Goal: Task Accomplishment & Management: Complete application form

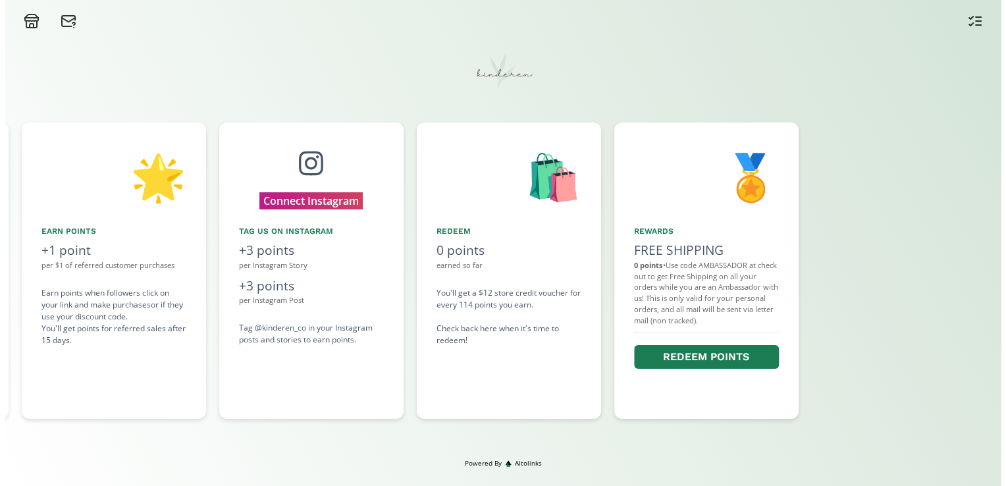
scroll to position [0, 790]
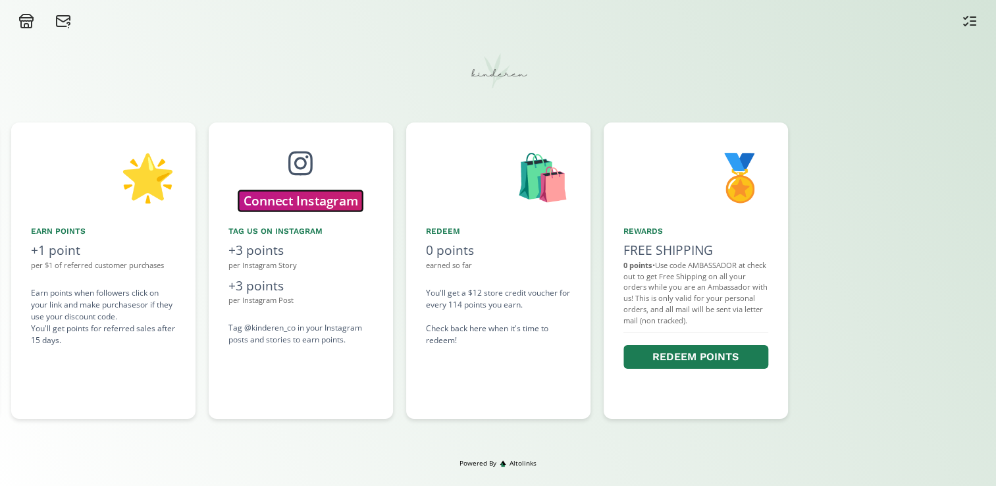
click at [289, 194] on button "Connect Instagram" at bounding box center [300, 200] width 124 height 20
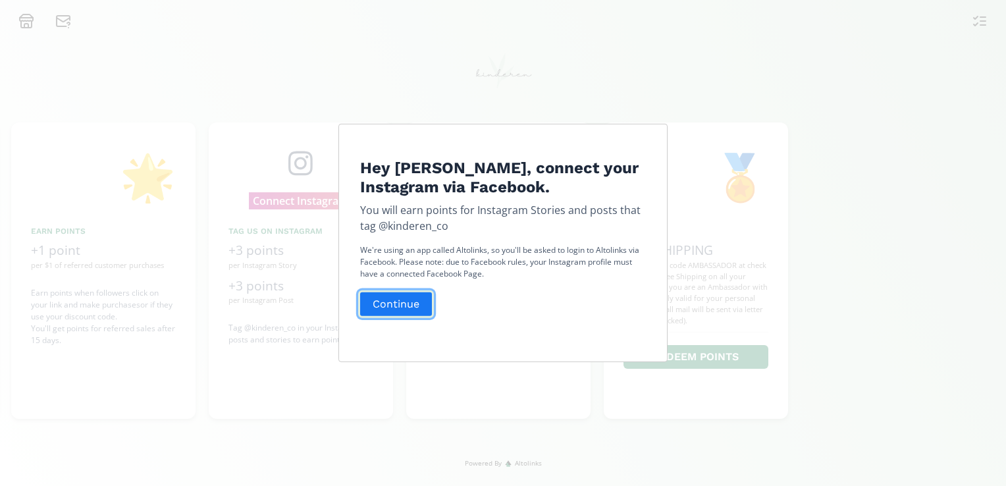
click at [402, 309] on button "Continue" at bounding box center [396, 304] width 76 height 28
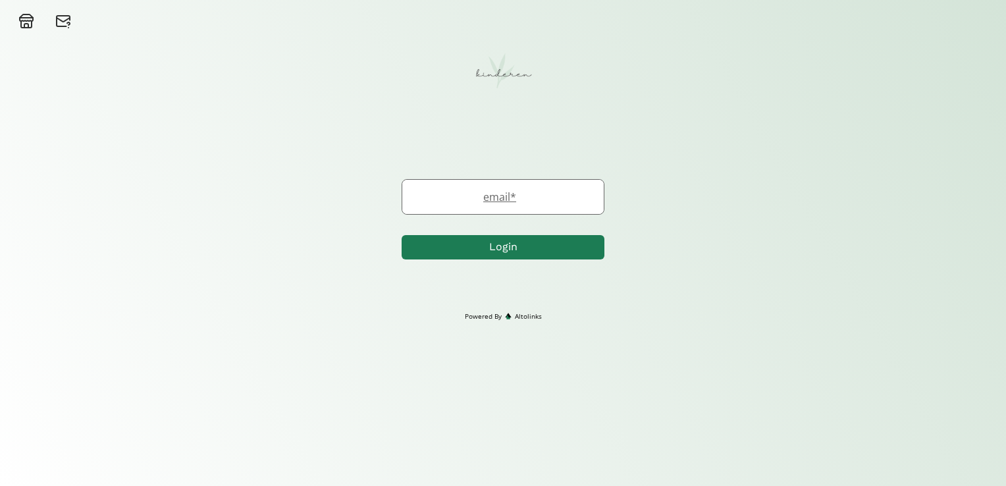
click at [524, 201] on label "email *" at bounding box center [496, 197] width 188 height 16
type input "roanna_yan@hotmail.com"
click at [483, 244] on button "Login" at bounding box center [504, 247] width 203 height 28
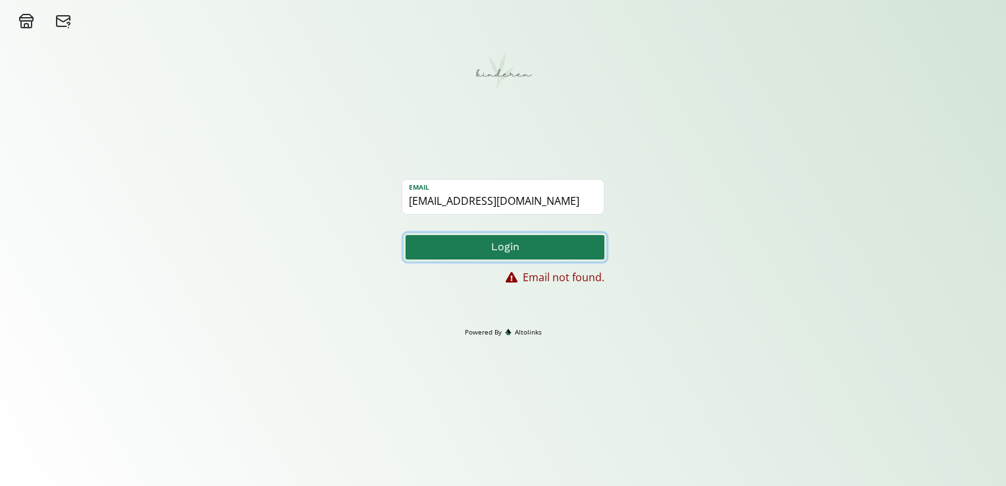
click at [490, 251] on button "Login" at bounding box center [504, 247] width 203 height 28
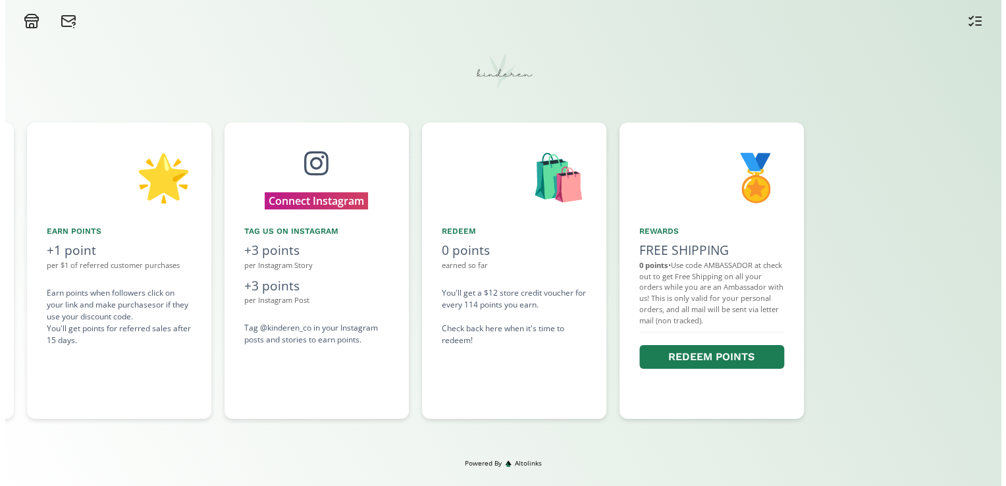
scroll to position [0, 790]
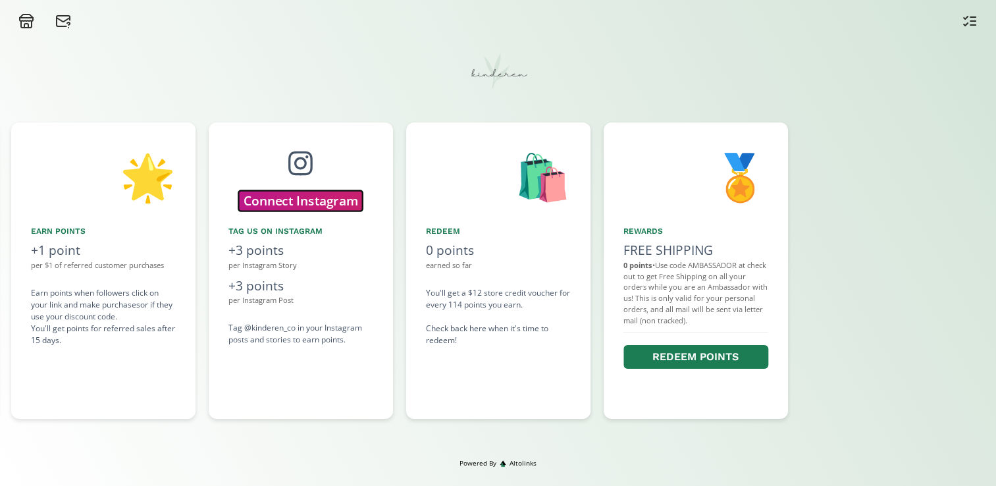
click at [311, 195] on button "Connect Instagram" at bounding box center [300, 200] width 124 height 20
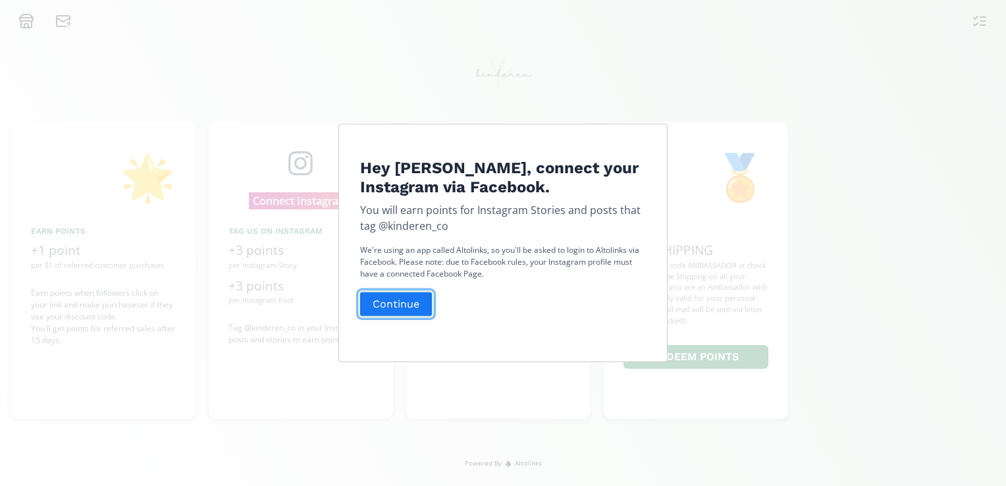
click at [393, 295] on button "Continue" at bounding box center [396, 304] width 76 height 28
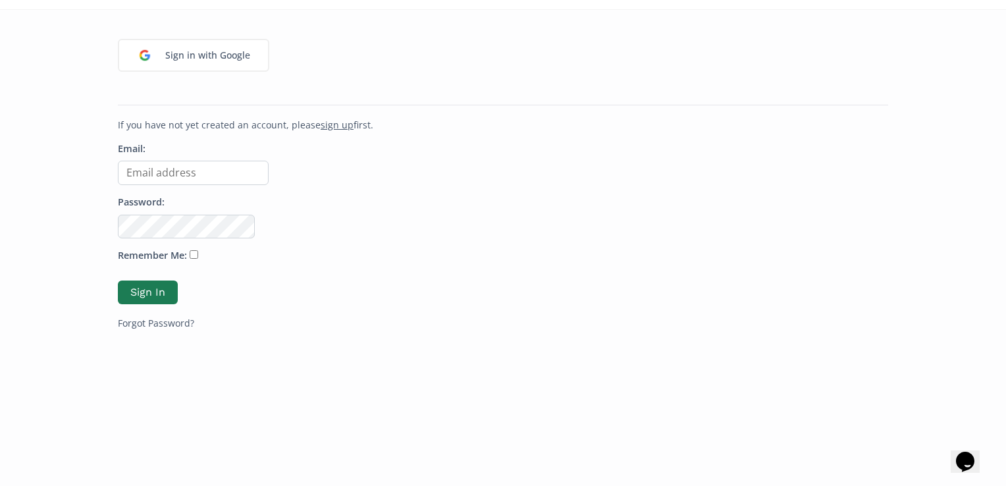
scroll to position [158, 0]
click at [234, 166] on input "Email:" at bounding box center [193, 169] width 151 height 24
type input "[EMAIL_ADDRESS][DOMAIN_NAME]"
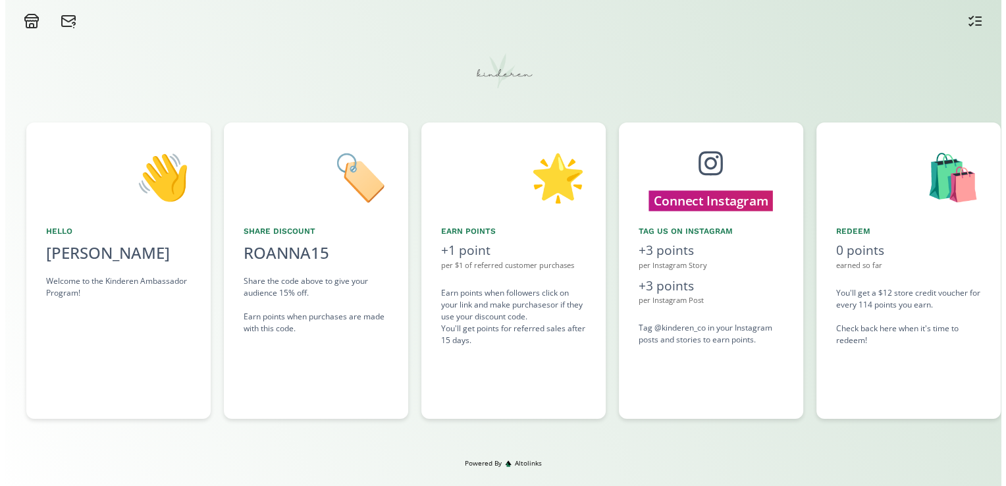
scroll to position [0, 395]
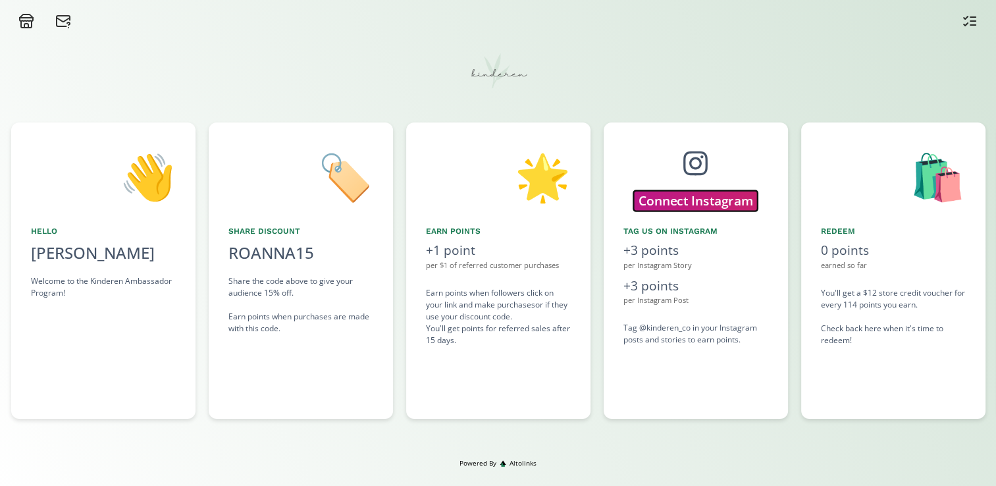
click at [704, 197] on button "Connect Instagram" at bounding box center [695, 200] width 124 height 20
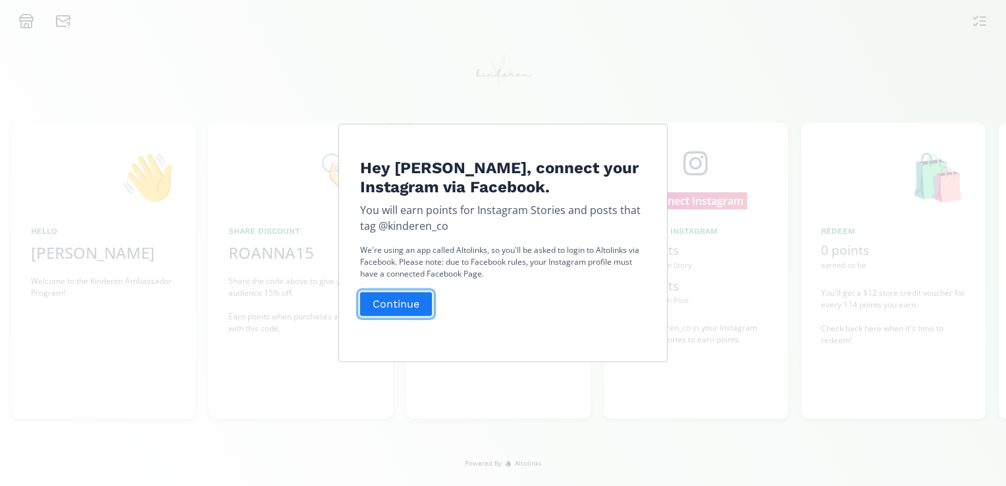
click at [376, 306] on button "Continue" at bounding box center [396, 304] width 76 height 28
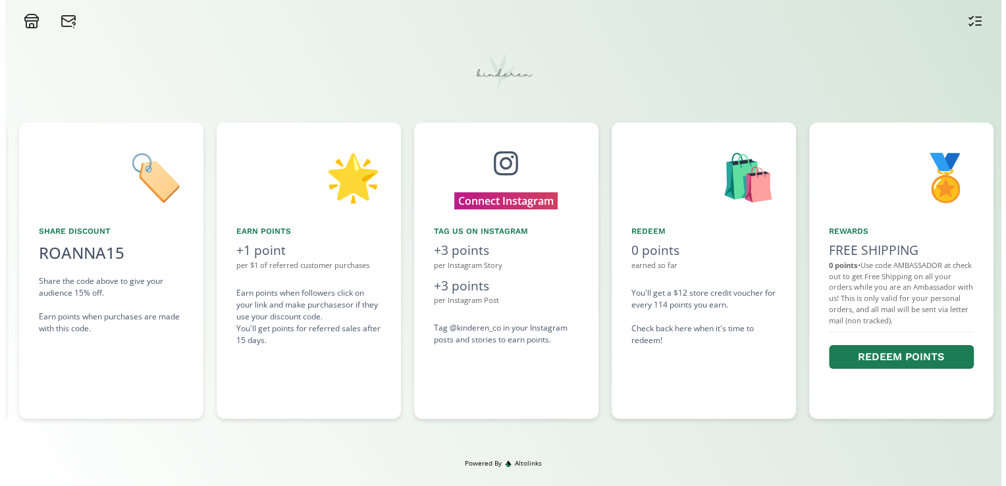
scroll to position [0, 592]
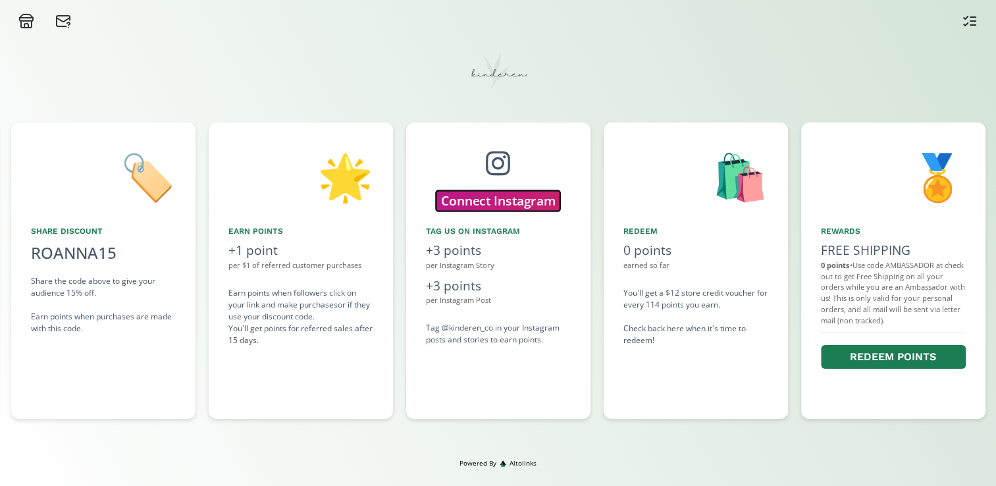
click at [509, 203] on button "Connect Instagram" at bounding box center [498, 200] width 124 height 20
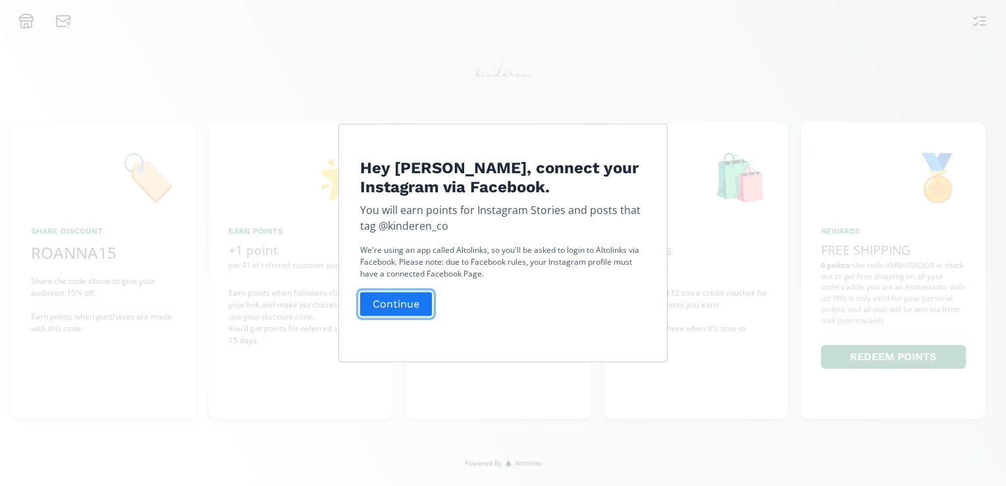
click at [392, 312] on button "Continue" at bounding box center [396, 304] width 76 height 28
